Goal: Find specific page/section: Find specific page/section

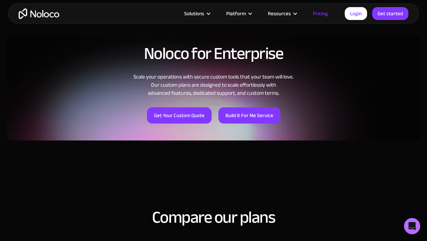
scroll to position [567, 0]
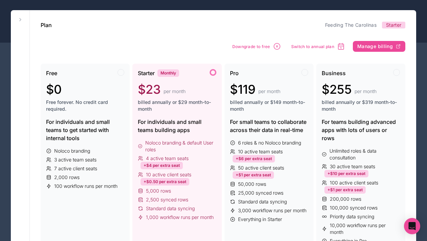
scroll to position [31, 0]
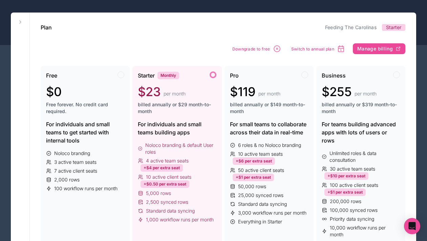
click at [250, 8] on div at bounding box center [213, 20] width 427 height 49
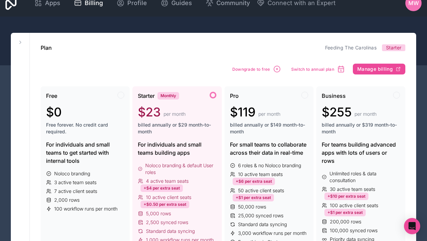
scroll to position [0, 0]
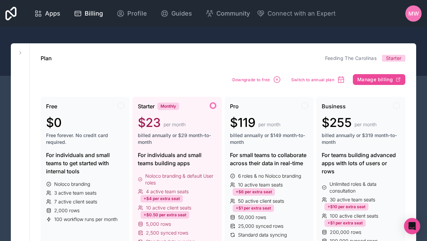
click at [49, 13] on span "Apps" at bounding box center [52, 13] width 15 height 9
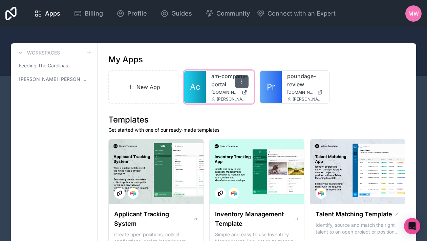
click at [245, 82] on div at bounding box center [242, 82] width 14 height 14
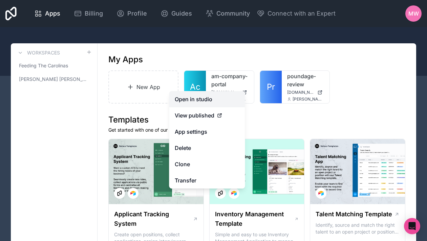
click at [213, 100] on link "Open in studio" at bounding box center [207, 99] width 76 height 16
